Goal: Task Accomplishment & Management: Use online tool/utility

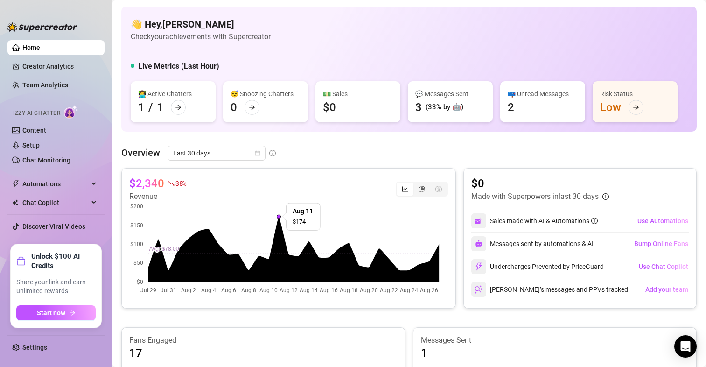
click at [332, 27] on div "👋 Hey, [PERSON_NAME] Check your achievements with Supercreator" at bounding box center [409, 30] width 556 height 25
click at [35, 127] on link "Content" at bounding box center [34, 129] width 24 height 7
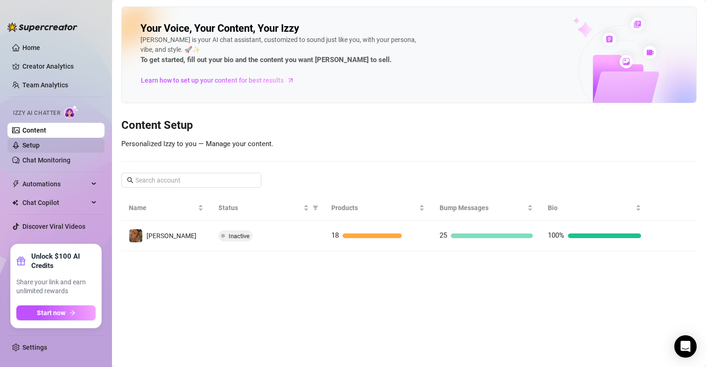
click at [27, 141] on link "Setup" at bounding box center [30, 144] width 17 height 7
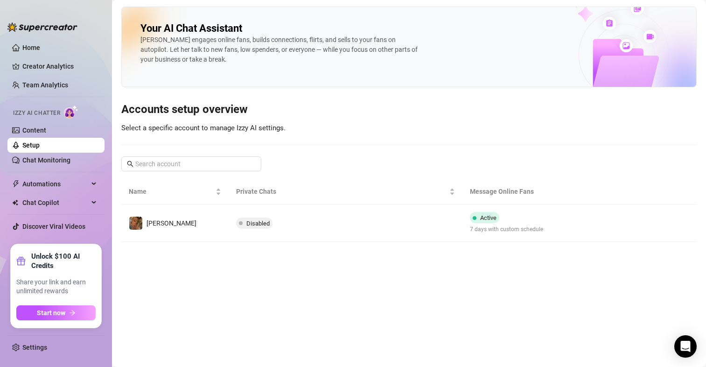
click at [62, 117] on div "Izzy AI Chatter" at bounding box center [55, 112] width 84 height 14
click at [34, 132] on link "Content" at bounding box center [34, 129] width 24 height 7
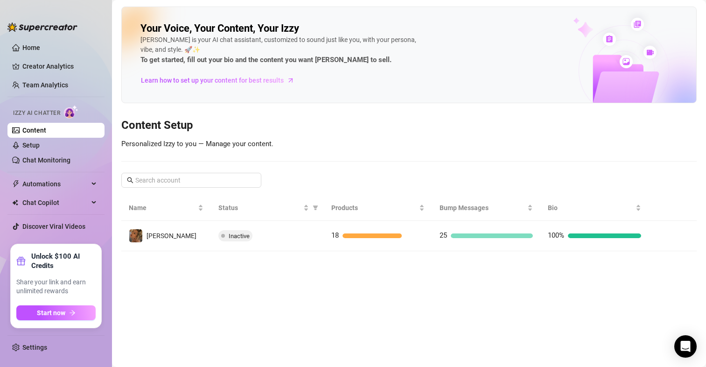
click at [65, 112] on img at bounding box center [71, 112] width 14 height 14
click at [43, 111] on span "Izzy AI Chatter" at bounding box center [36, 113] width 47 height 9
click at [72, 114] on img at bounding box center [71, 112] width 14 height 14
click at [40, 142] on link "Setup" at bounding box center [30, 144] width 17 height 7
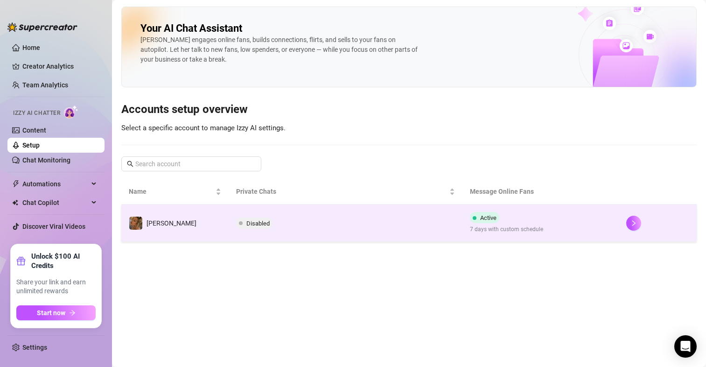
click at [249, 225] on span "Disabled" at bounding box center [257, 223] width 23 height 7
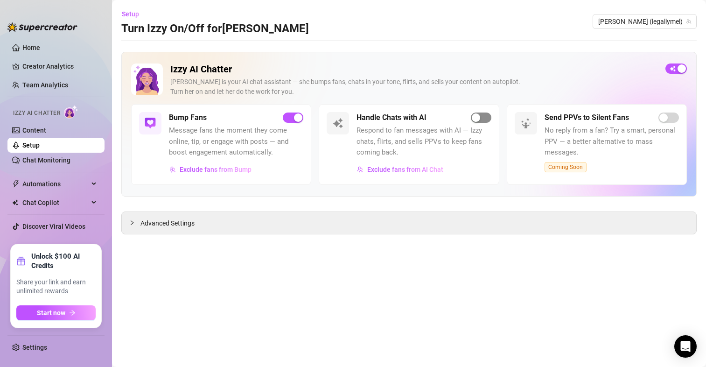
click at [477, 115] on div "button" at bounding box center [476, 117] width 8 height 8
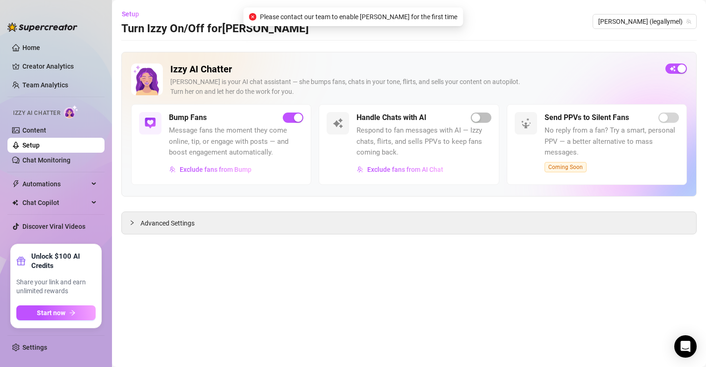
click at [471, 49] on main "Setup Turn Izzy On/Off for [PERSON_NAME] [PERSON_NAME] (legallymel) Izzy AI Cha…" at bounding box center [409, 183] width 594 height 367
